Goal: Find specific page/section: Find specific page/section

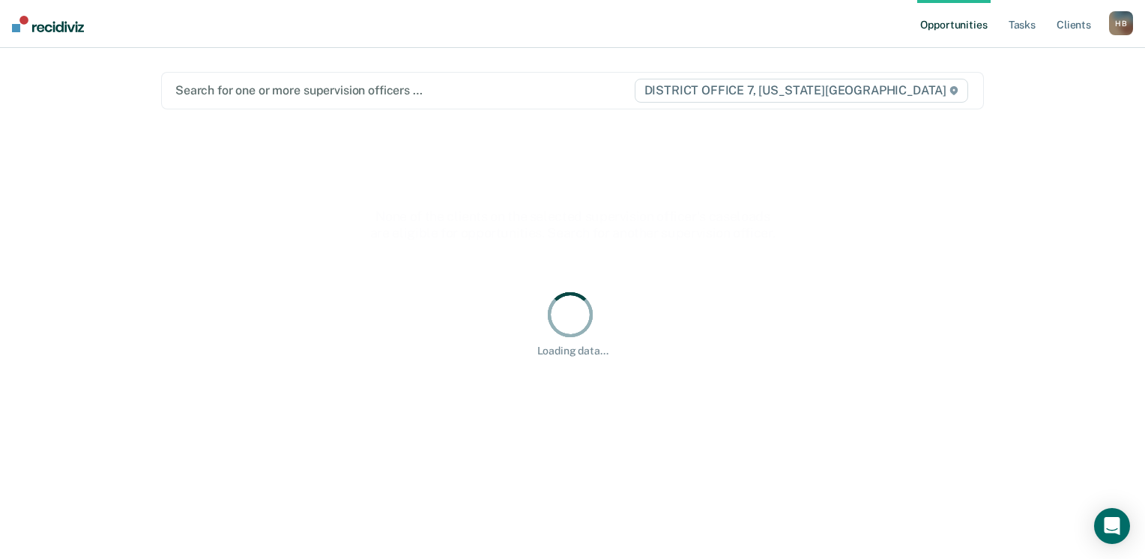
click at [390, 91] on div at bounding box center [404, 90] width 458 height 17
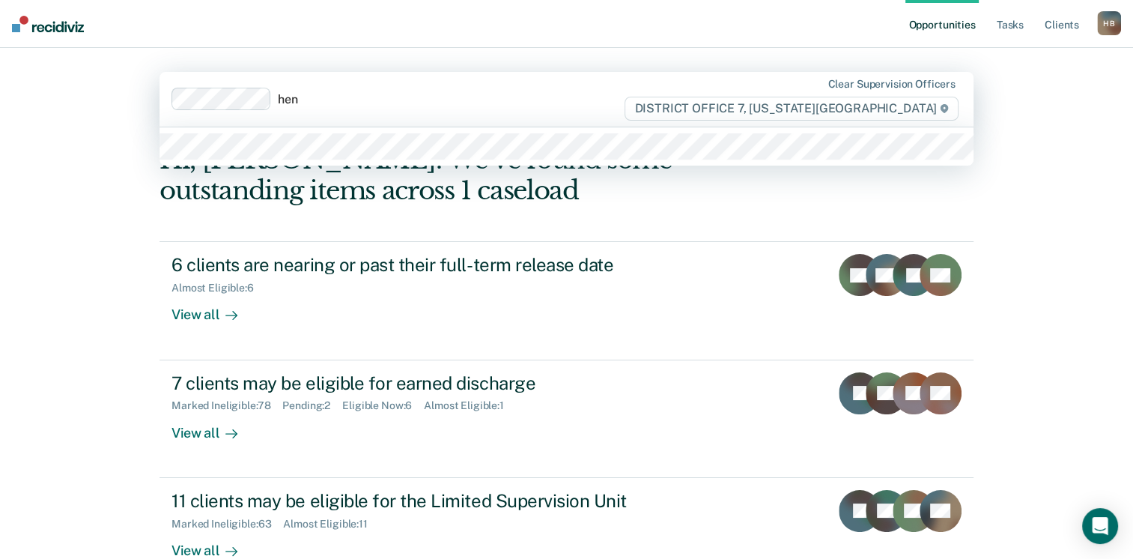
type input "henr"
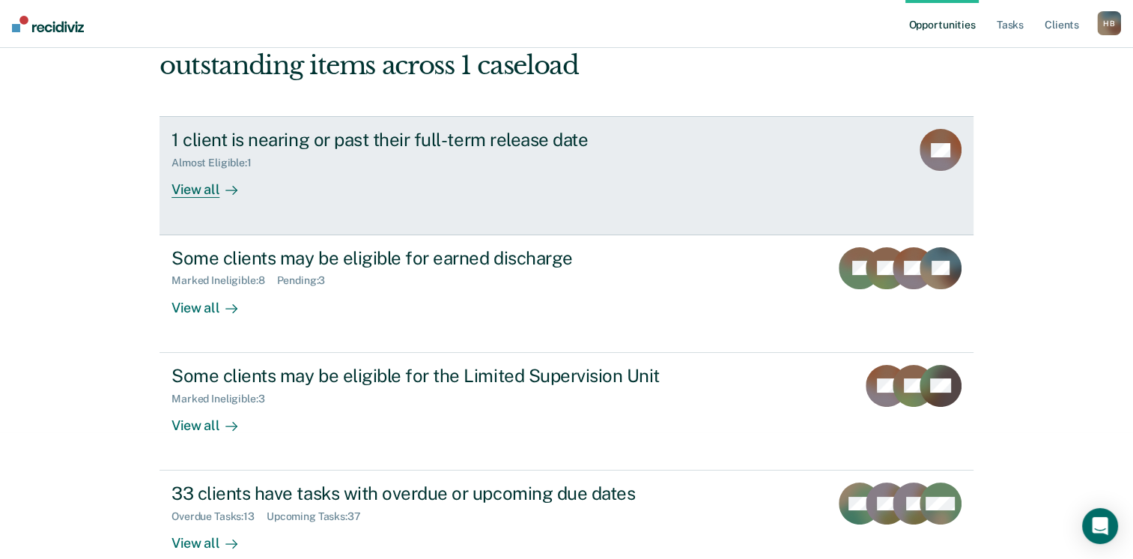
scroll to position [150, 0]
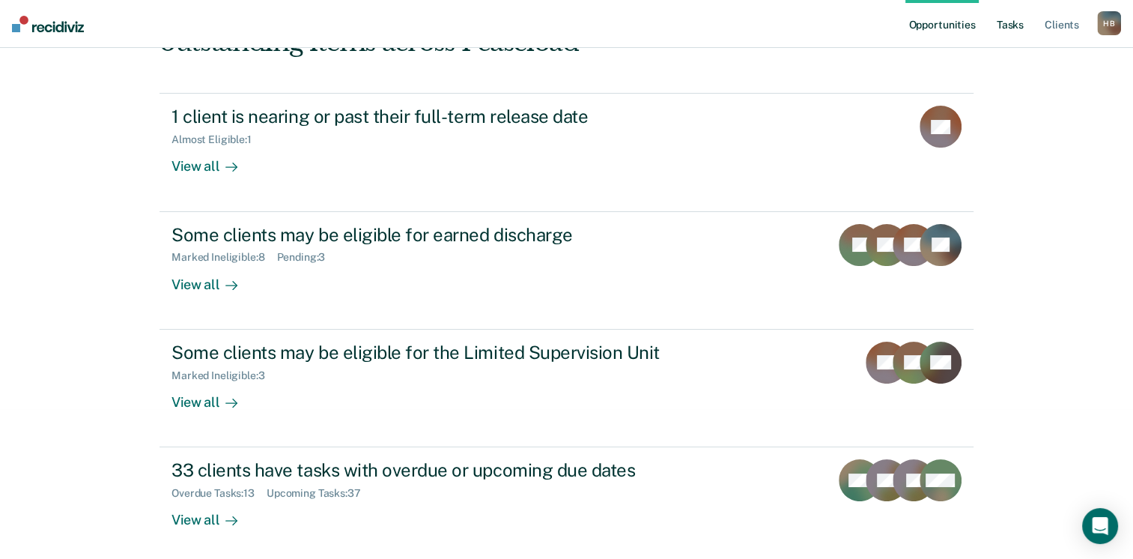
click at [1016, 24] on link "Tasks" at bounding box center [1010, 24] width 33 height 48
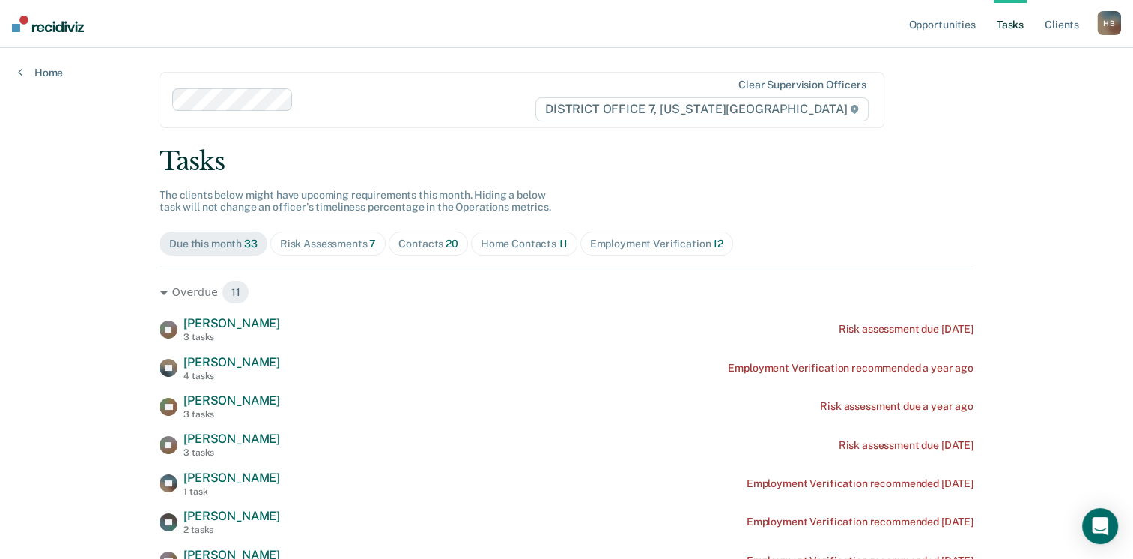
click at [642, 250] on span "Employment Verification 12" at bounding box center [657, 243] width 153 height 24
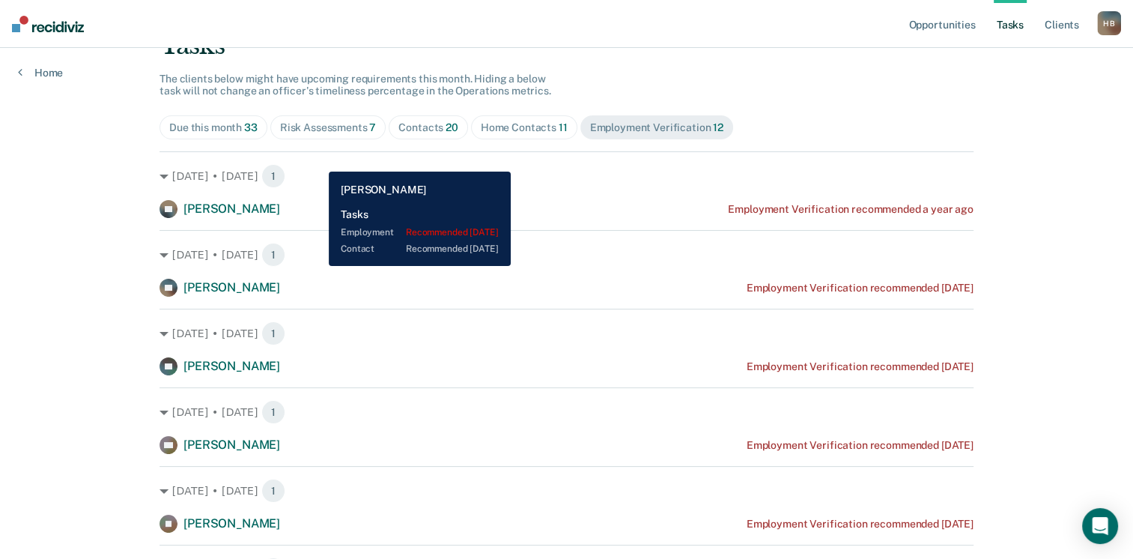
scroll to position [100, 0]
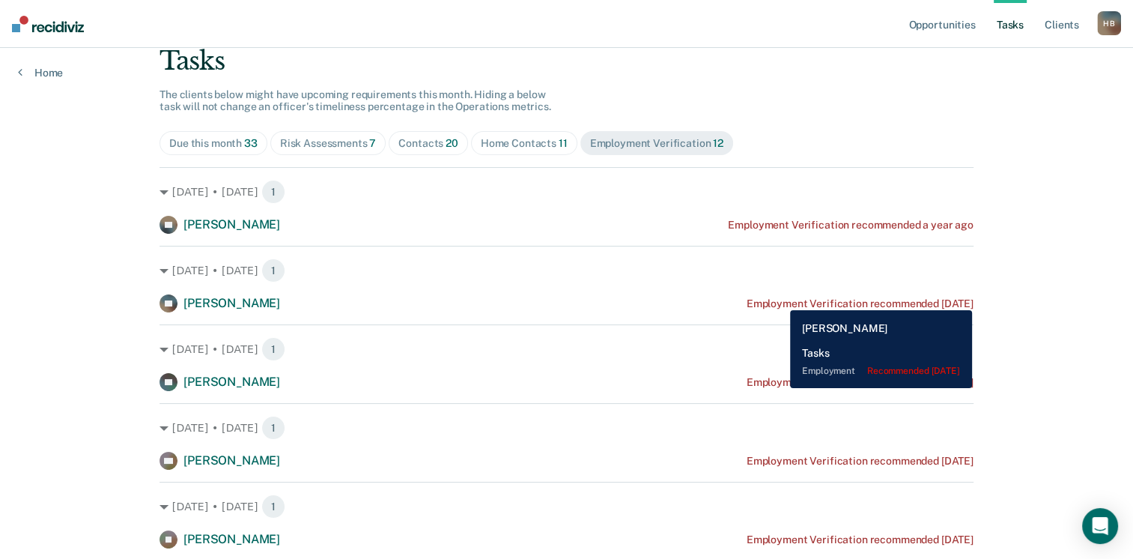
click at [779, 299] on div "Employment Verification recommended [DATE]" at bounding box center [860, 303] width 227 height 13
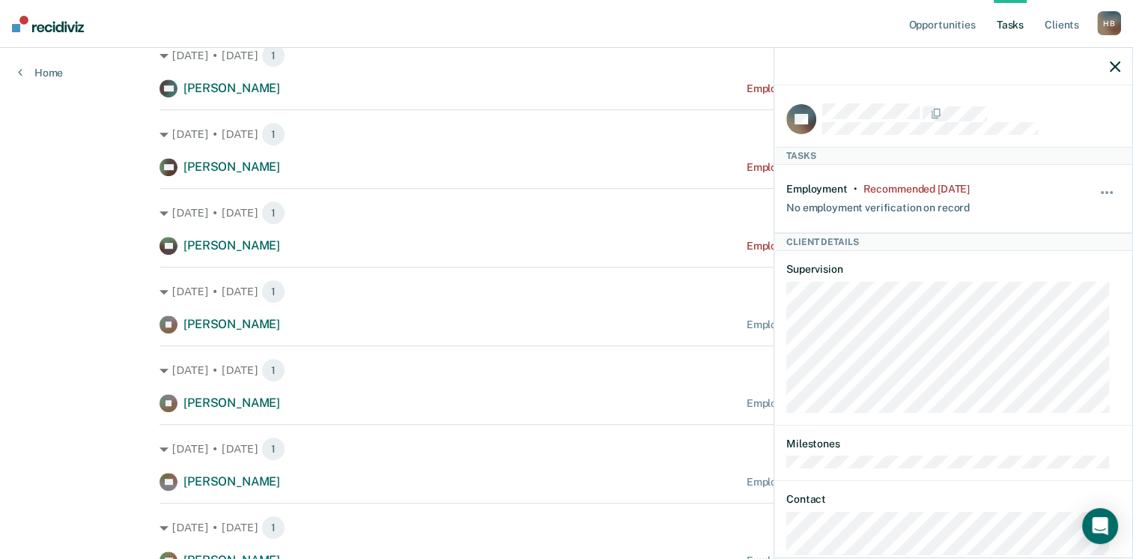
scroll to position [700, 0]
